Goal: Task Accomplishment & Management: Use online tool/utility

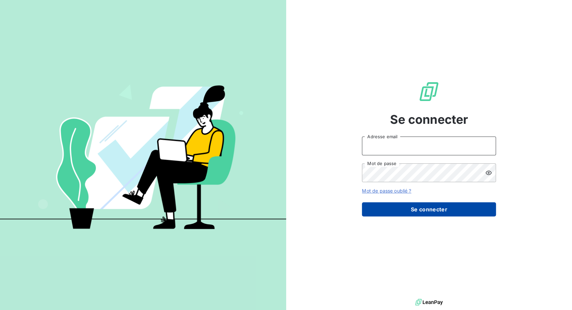
type input "[PERSON_NAME][EMAIL_ADDRESS][PERSON_NAME][DOMAIN_NAME]"
click at [427, 216] on button "Se connecter" at bounding box center [429, 209] width 134 height 14
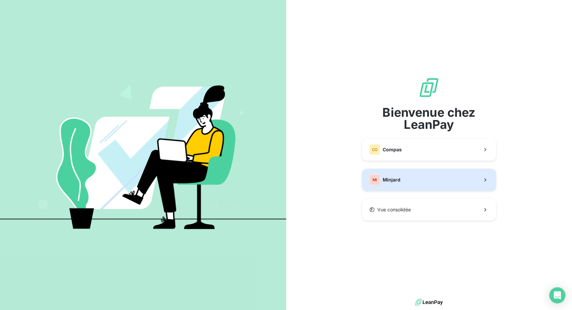
click at [393, 183] on span "Minjard" at bounding box center [392, 179] width 18 height 7
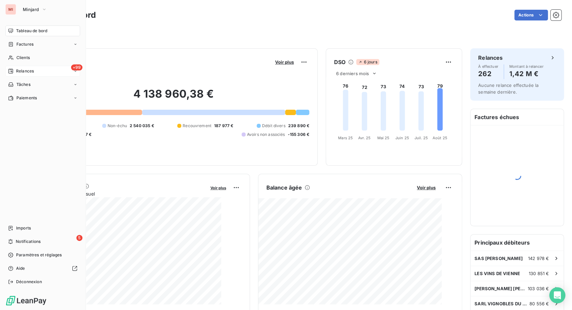
click at [29, 74] on span "Relances" at bounding box center [25, 71] width 18 height 6
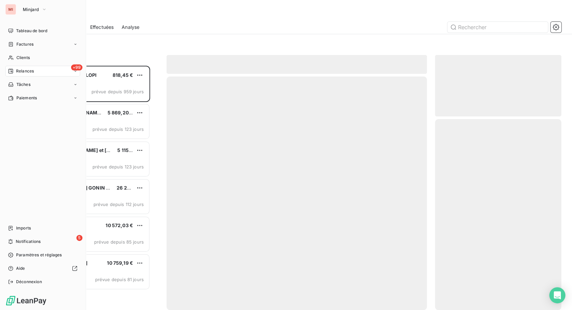
scroll to position [227, 111]
